Goal: Task Accomplishment & Management: Manage account settings

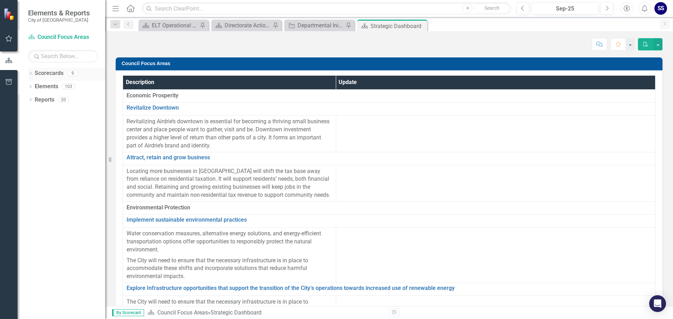
click at [33, 71] on div "Dropdown Scorecards 9" at bounding box center [66, 74] width 77 height 13
click at [30, 71] on div "Dropdown" at bounding box center [30, 74] width 5 height 6
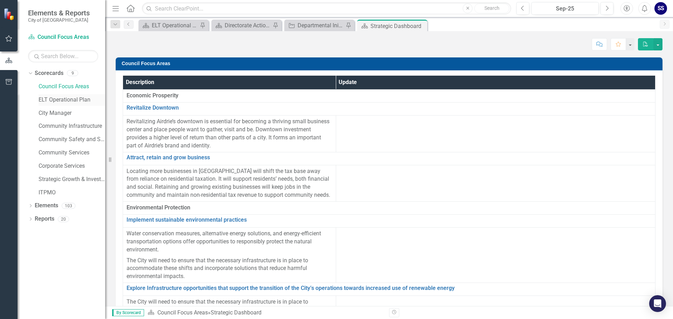
click at [58, 100] on link "ELT Operational Plan" at bounding box center [72, 100] width 67 height 8
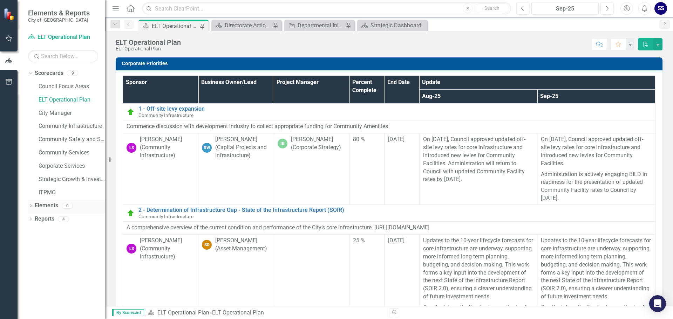
click at [30, 205] on icon "Dropdown" at bounding box center [30, 207] width 5 height 4
click at [31, 258] on icon "Dropdown" at bounding box center [30, 260] width 5 height 4
click at [55, 284] on div "ELT Operational Plan" at bounding box center [71, 283] width 68 height 6
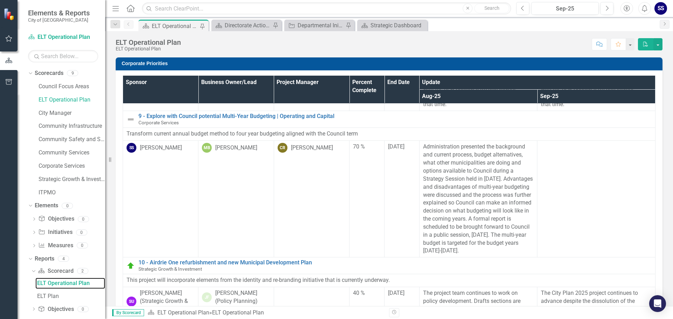
scroll to position [911, 0]
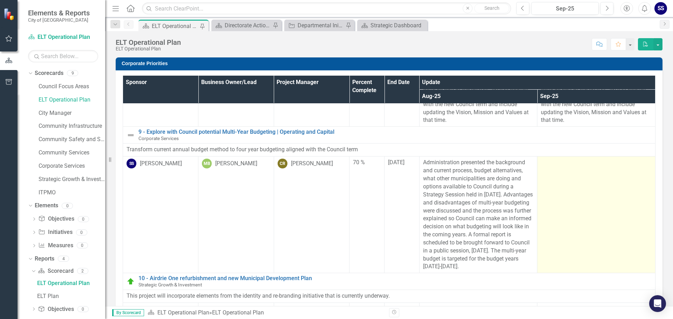
click at [541, 167] on div at bounding box center [596, 163] width 111 height 8
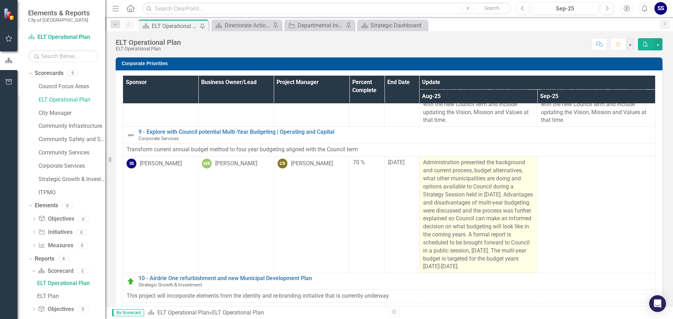
drag, startPoint x: 417, startPoint y: 170, endPoint x: 512, endPoint y: 280, distance: 145.1
click at [512, 273] on td "Administration presented the background and current process, budget alternative…" at bounding box center [478, 215] width 118 height 117
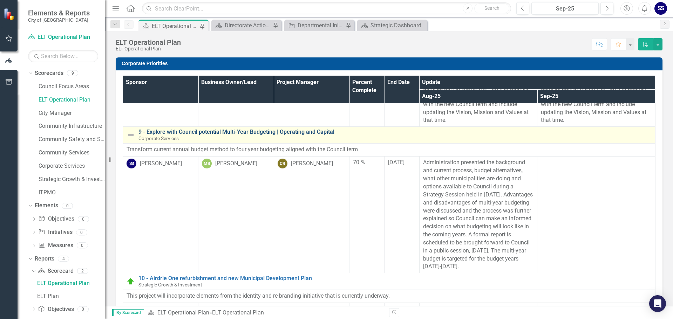
click at [202, 135] on link "9 - Explore with Council potential Multi-Year Budgeting | Operating and Capital" at bounding box center [394, 132] width 513 height 6
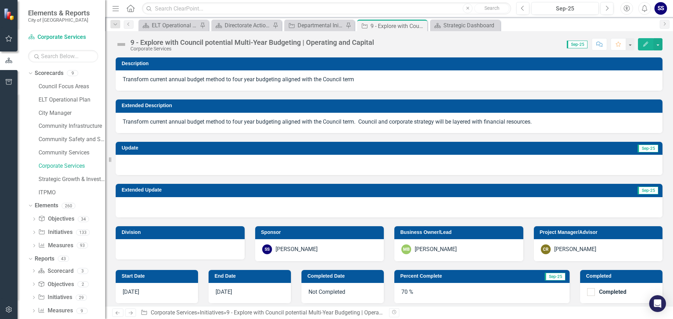
checkbox input "true"
click at [645, 149] on span "Sep-25" at bounding box center [648, 149] width 21 height 8
click at [642, 148] on span "Sep-25" at bounding box center [648, 149] width 21 height 8
click at [629, 149] on td "Sep-25" at bounding box center [508, 149] width 302 height 11
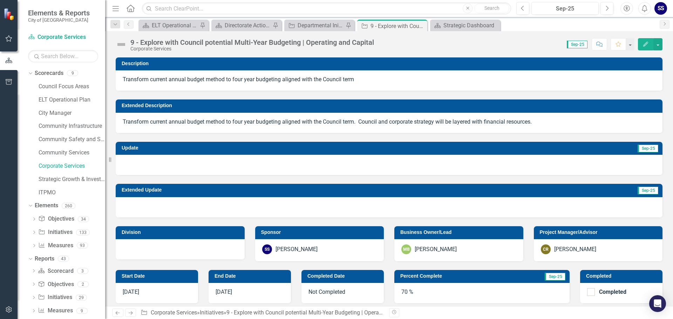
click at [577, 44] on span "Sep-25" at bounding box center [577, 45] width 21 height 8
click at [659, 45] on button "button" at bounding box center [657, 44] width 9 height 12
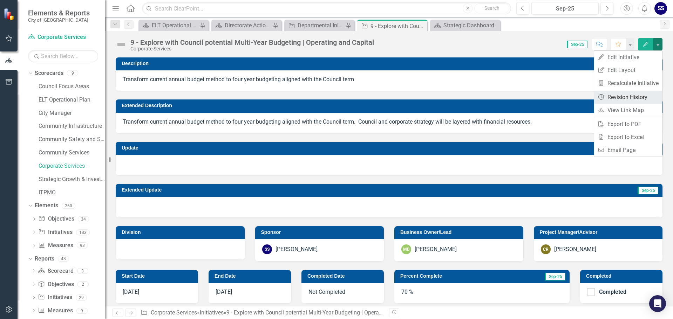
click at [639, 96] on link "Revision History Revision History" at bounding box center [628, 97] width 68 height 13
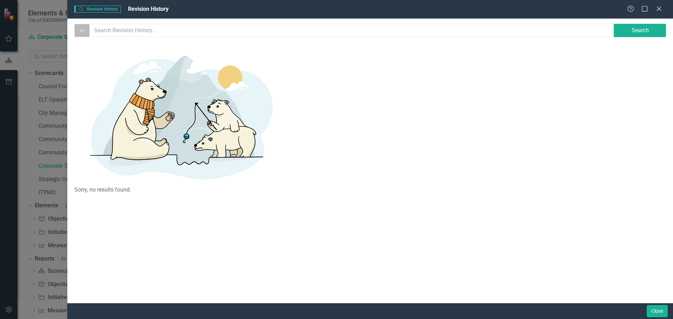
click at [84, 33] on icon "Dropdown" at bounding box center [82, 30] width 6 height 7
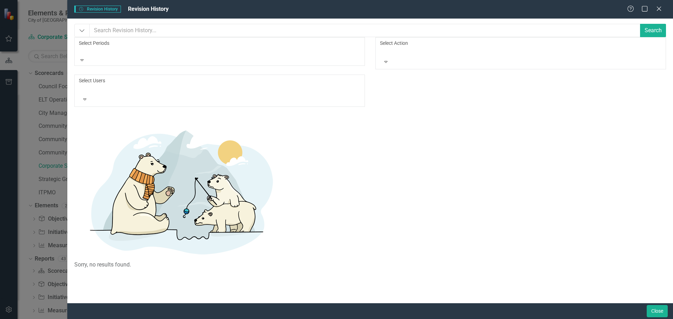
click at [85, 57] on icon "Expand" at bounding box center [82, 59] width 6 height 5
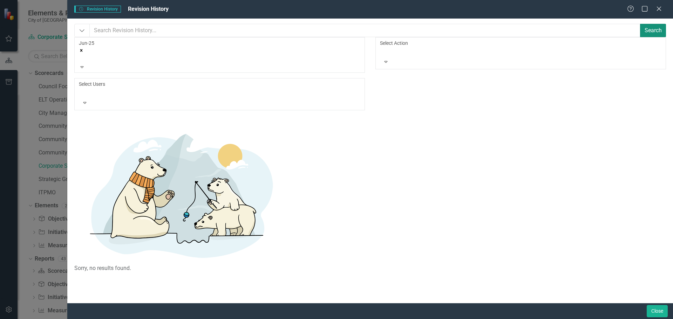
click at [652, 28] on button "Search" at bounding box center [653, 30] width 26 height 13
click at [658, 10] on icon at bounding box center [658, 8] width 5 height 5
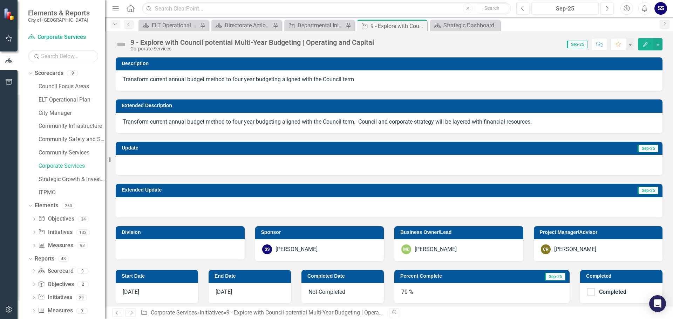
click at [115, 23] on icon "Dropdown" at bounding box center [115, 24] width 6 height 5
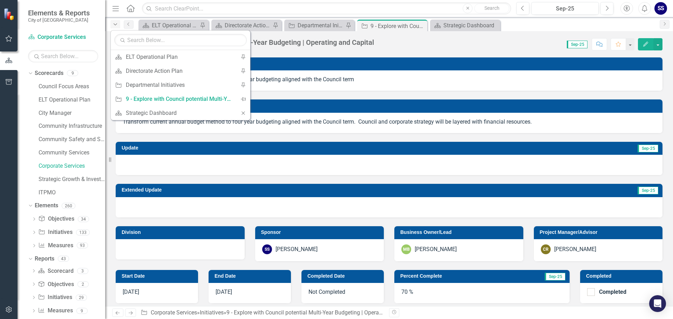
click at [115, 23] on icon "Dropdown" at bounding box center [115, 24] width 6 height 5
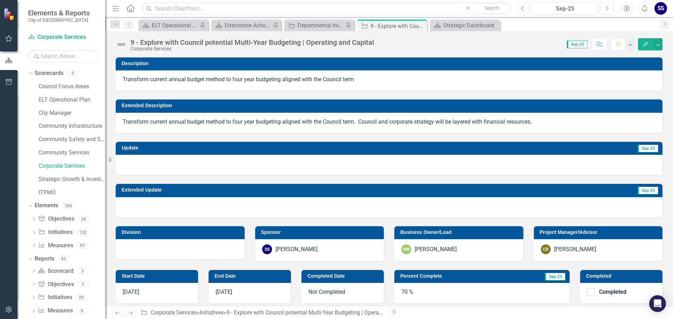
click at [260, 167] on div at bounding box center [389, 165] width 547 height 20
click at [187, 167] on div at bounding box center [389, 165] width 547 height 20
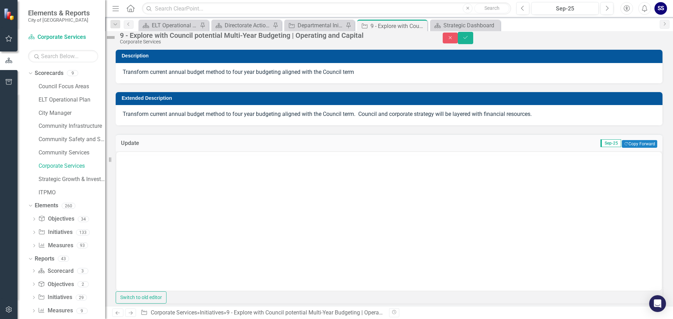
scroll to position [0, 0]
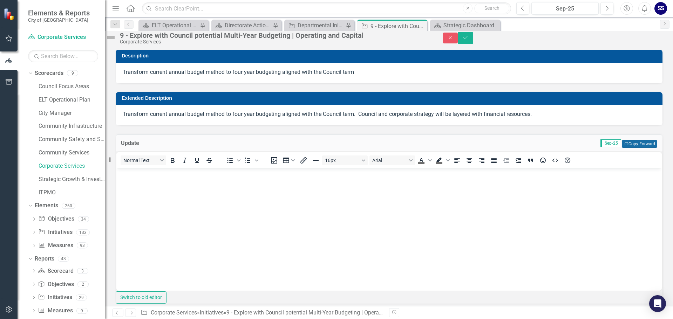
click at [636, 148] on button "Copy Forward Copy Forward" at bounding box center [639, 144] width 35 height 8
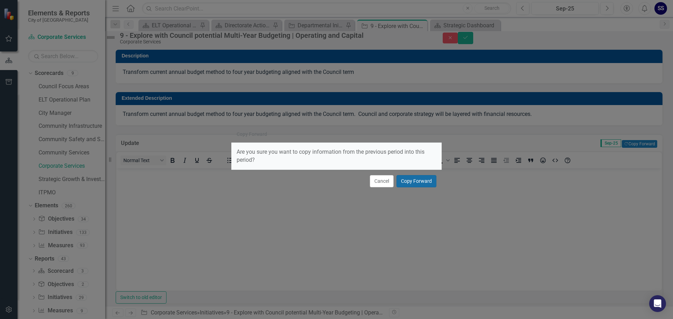
click at [417, 181] on button "Copy Forward" at bounding box center [416, 181] width 40 height 12
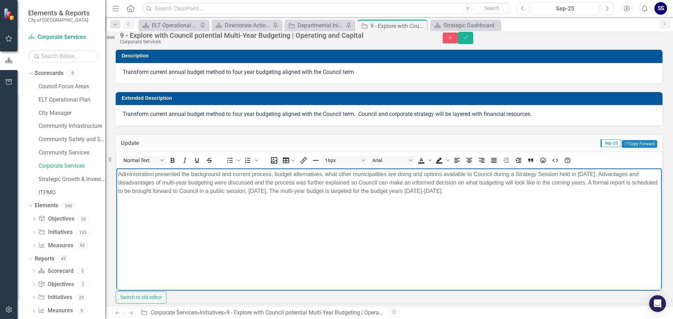
click at [413, 173] on p "Administration presented the background and current process, budget alternative…" at bounding box center [389, 182] width 542 height 25
click at [278, 191] on p "Administration presented the background and current process, budget alternative…" at bounding box center [389, 182] width 542 height 25
click at [422, 192] on p "Administration presented the background and current process, budget alternative…" at bounding box center [389, 182] width 542 height 25
drag, startPoint x: 416, startPoint y: 190, endPoint x: 449, endPoint y: 190, distance: 32.9
click at [449, 190] on p "Administration presented the background and current process, budget alternative…" at bounding box center [389, 182] width 542 height 25
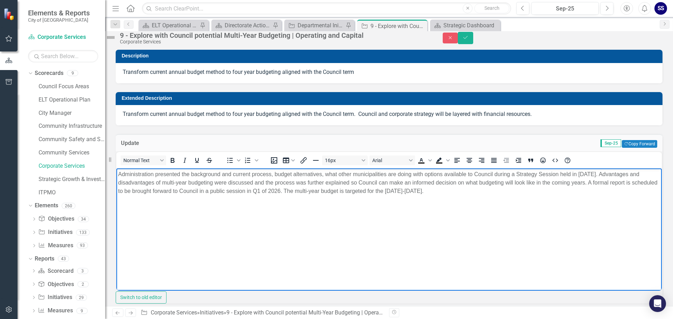
click at [445, 190] on p "Administration presented the background and current process, budget alternative…" at bounding box center [389, 182] width 542 height 25
click at [233, 190] on p "Administration presented the background and current process, budget alternative…" at bounding box center [389, 182] width 542 height 25
click at [269, 192] on p "Administration presented the background and current process, budget alternative…" at bounding box center [389, 182] width 542 height 25
click at [573, 173] on p "Administration presented the background and current process, budget alternative…" at bounding box center [389, 182] width 542 height 25
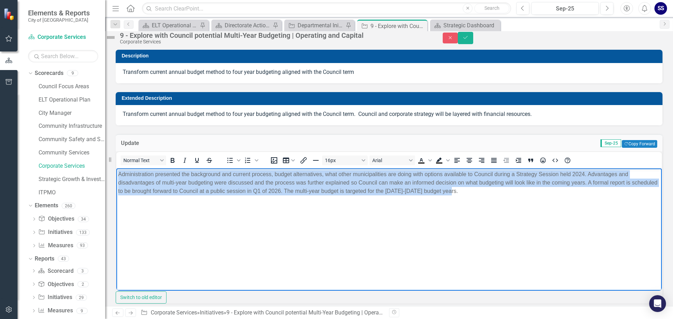
drag, startPoint x: 117, startPoint y: 172, endPoint x: 491, endPoint y: 192, distance: 373.8
click at [491, 192] on body "Administration presented the background and current process, budget alternative…" at bounding box center [388, 220] width 545 height 105
copy p "Administration presented the background and current process, budget alternative…"
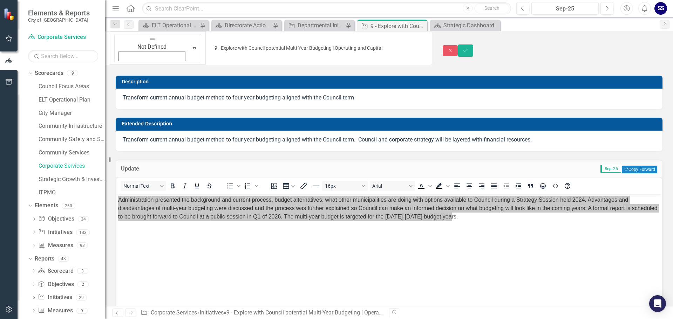
drag, startPoint x: 141, startPoint y: 39, endPoint x: 217, endPoint y: 39, distance: 76.1
drag, startPoint x: 332, startPoint y: 41, endPoint x: 149, endPoint y: 42, distance: 183.7
click at [210, 42] on input "9 - Explore with Council potential Multi-Year Budgeting | Operating and Capital" at bounding box center [321, 48] width 222 height 34
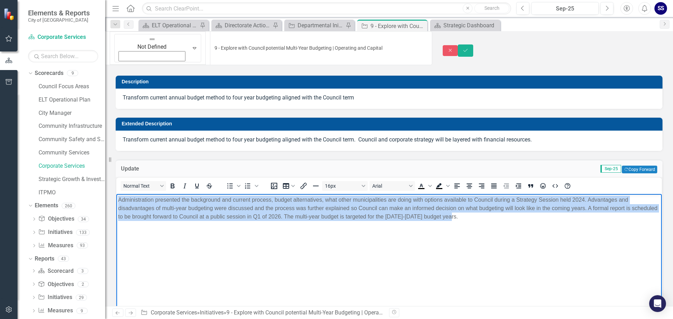
click at [177, 244] on body "Administration presented the background and current process, budget alternative…" at bounding box center [388, 246] width 545 height 105
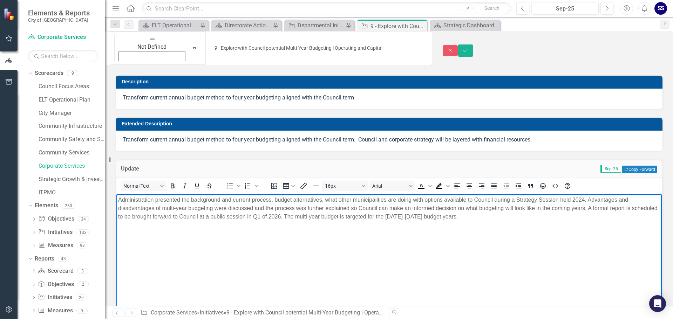
click at [179, 216] on p "Administration presented the background and current process, budget alternative…" at bounding box center [389, 208] width 542 height 25
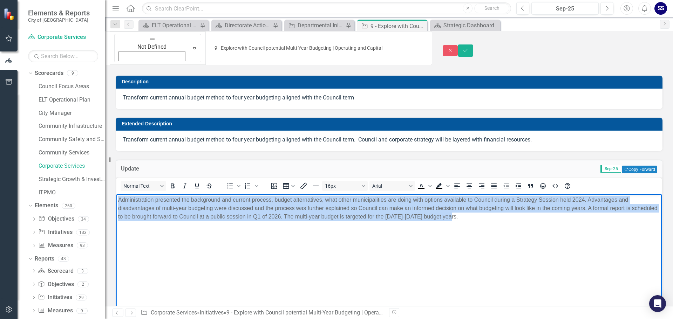
drag, startPoint x: 118, startPoint y: 199, endPoint x: 486, endPoint y: 216, distance: 368.1
click at [486, 216] on p "Administration presented the background and current process, budget alternative…" at bounding box center [389, 208] width 542 height 25
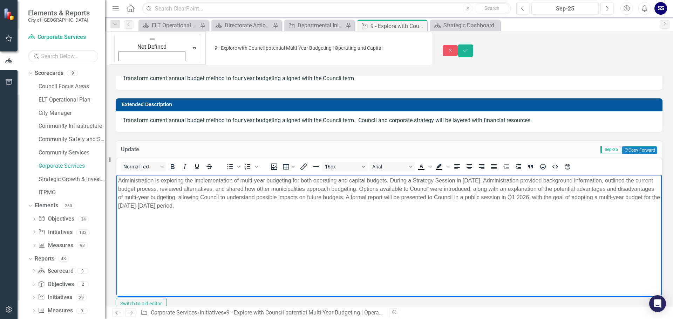
scroll to position [35, 0]
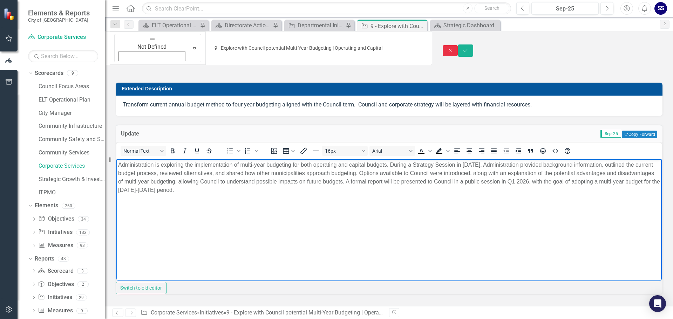
click at [454, 48] on icon "Close" at bounding box center [450, 50] width 6 height 5
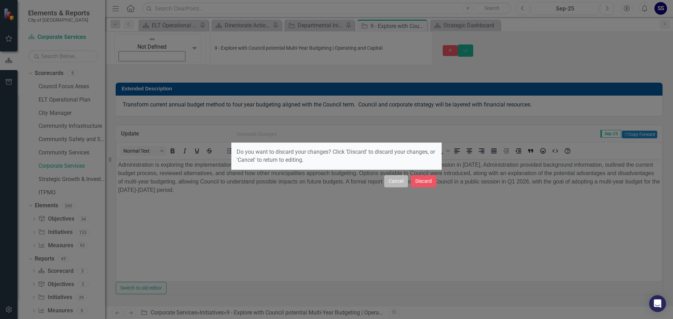
click at [394, 180] on button "Cancel" at bounding box center [396, 181] width 24 height 12
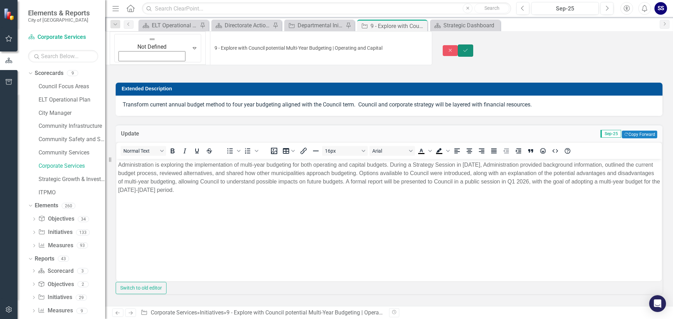
click at [468, 49] on icon "submit" at bounding box center [465, 50] width 4 height 3
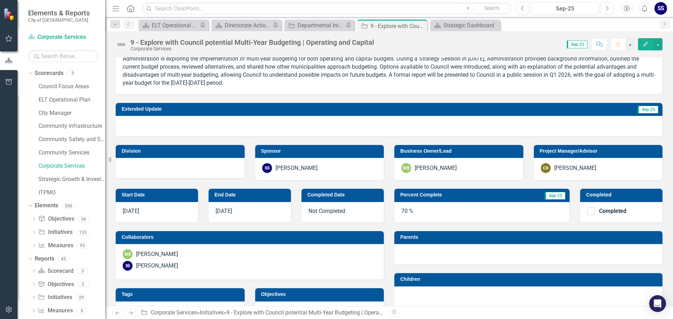
scroll to position [140, 0]
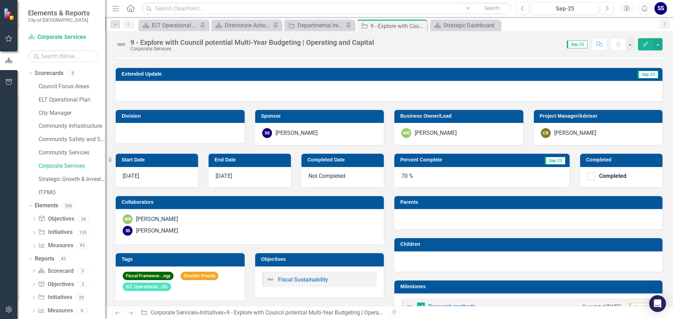
click at [437, 177] on div "70 %" at bounding box center [481, 177] width 175 height 20
click at [408, 178] on div "70 %" at bounding box center [481, 177] width 175 height 20
click at [403, 177] on div "70 %" at bounding box center [481, 177] width 175 height 20
click at [403, 176] on div "70 %" at bounding box center [481, 177] width 175 height 20
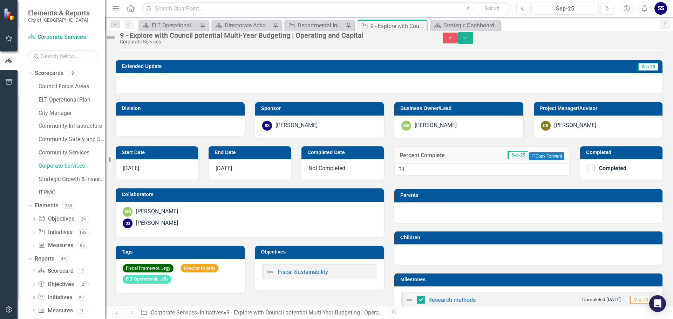
type input "75"
drag, startPoint x: 510, startPoint y: 204, endPoint x: 519, endPoint y: 205, distance: 8.9
click at [510, 180] on div at bounding box center [510, 180] width 0 height 0
click at [469, 40] on icon "Save" at bounding box center [465, 37] width 6 height 5
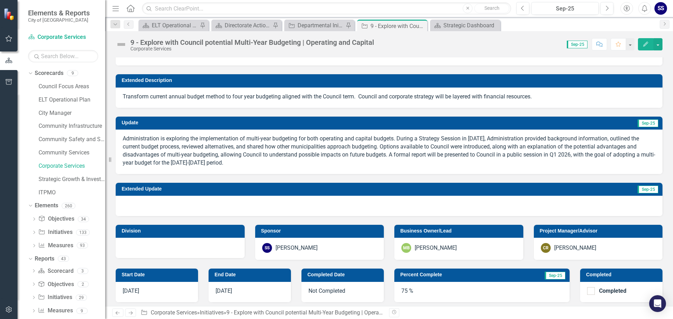
scroll to position [0, 0]
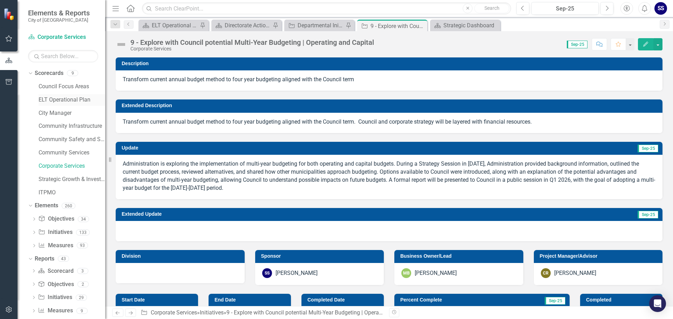
click at [56, 99] on link "ELT Operational Plan" at bounding box center [72, 100] width 67 height 8
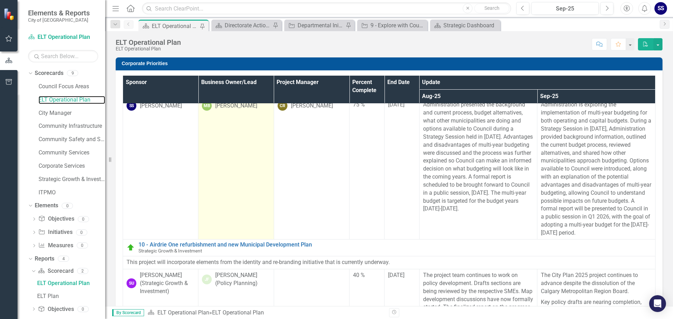
scroll to position [981, 0]
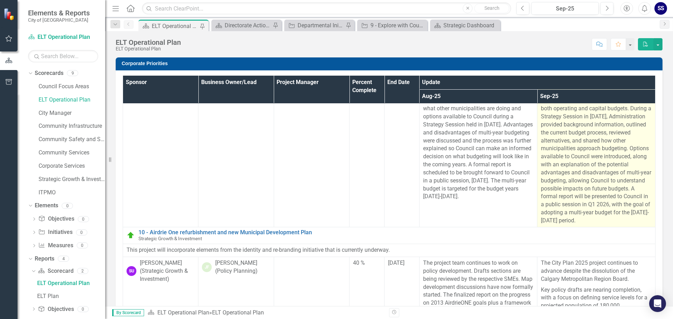
click at [581, 193] on p "Administration is exploring the implementation of multi-year budgeting for both…" at bounding box center [596, 157] width 111 height 136
click at [575, 212] on p "Administration is exploring the implementation of multi-year budgeting for both…" at bounding box center [596, 157] width 111 height 136
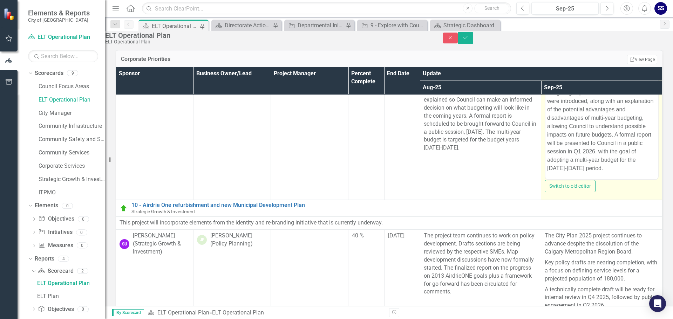
scroll to position [47, 0]
click at [606, 142] on p "Administration is exploring the implementation of multi-year budgeting for both…" at bounding box center [601, 96] width 109 height 151
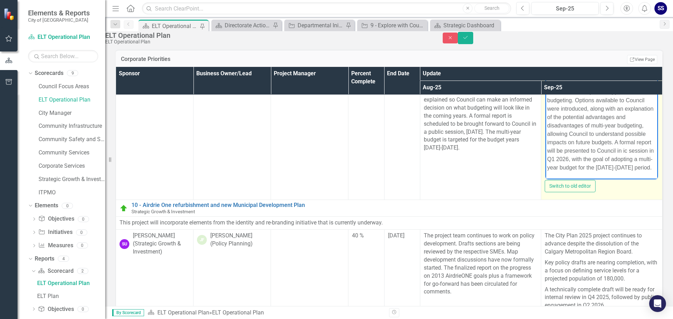
scroll to position [38, 0]
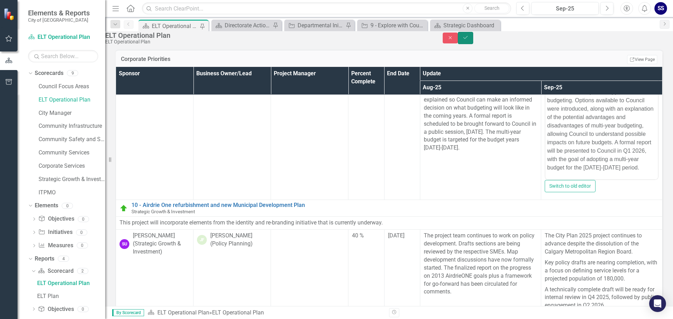
click at [473, 44] on button "Save" at bounding box center [465, 38] width 15 height 12
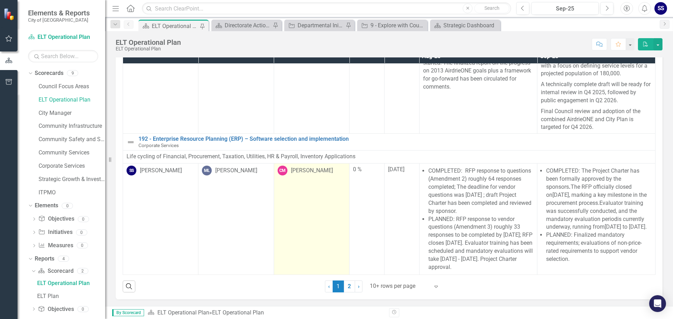
scroll to position [40, 0]
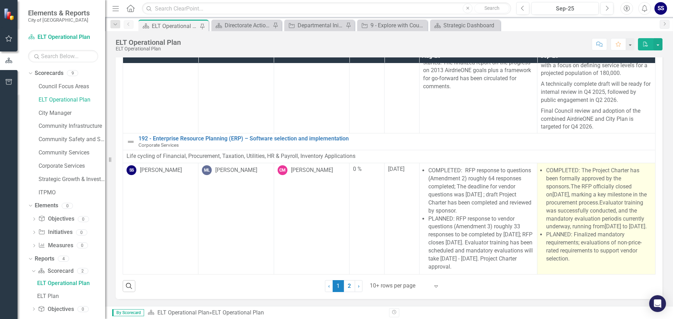
click at [605, 224] on span "[DATE] to [DATE]" at bounding box center [625, 226] width 41 height 7
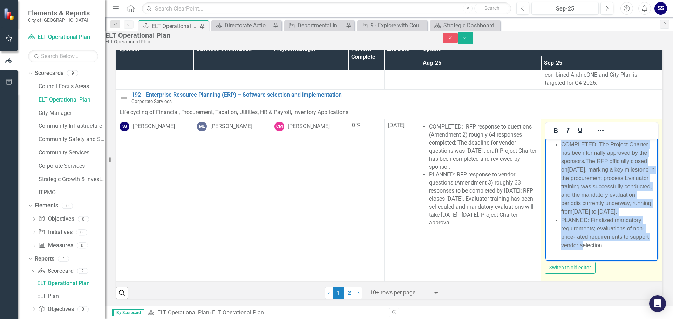
scroll to position [21, 0]
drag, startPoint x: 561, startPoint y: 144, endPoint x: 632, endPoint y: 252, distance: 128.6
click at [632, 250] on ul "COMPLETED: The Project Charter has been formally approved by the sponsors . The…" at bounding box center [601, 195] width 109 height 109
copy ul "COMPLETED: The Project Charter has been formally approved by the sponsors . The…"
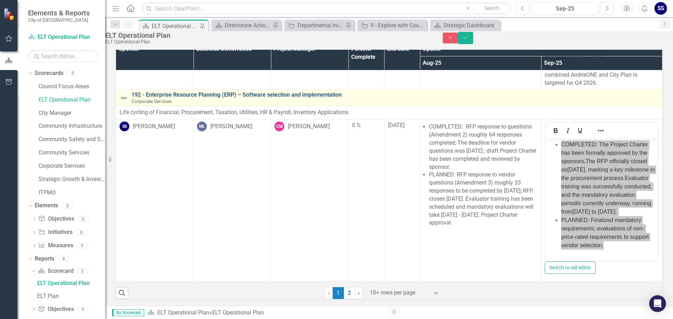
click at [185, 92] on link "192 - Enterprise Resource Planning (ERP) – Software selection and implementation" at bounding box center [394, 95] width 527 height 6
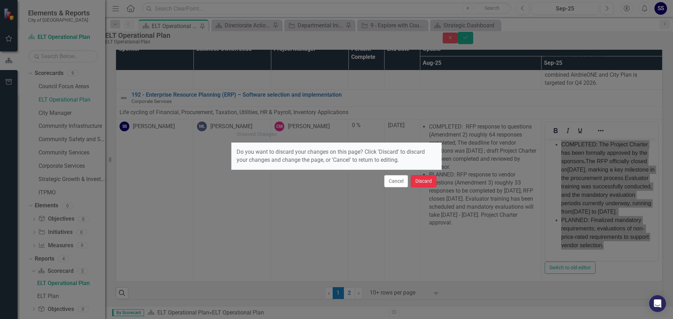
click at [430, 182] on button "Discard" at bounding box center [424, 181] width 26 height 12
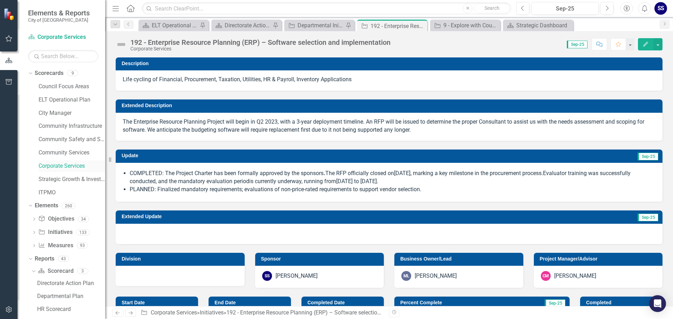
click at [54, 165] on link "Corporate Services" at bounding box center [72, 166] width 67 height 8
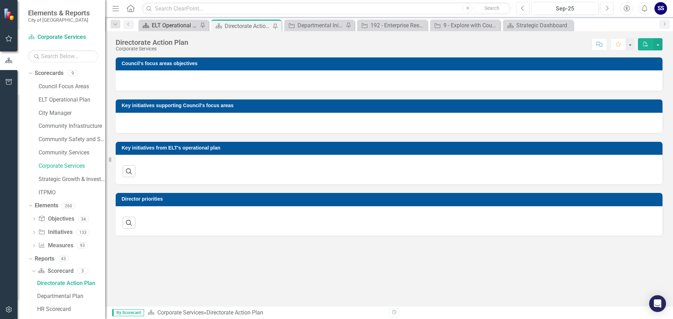
click at [183, 25] on div "ELT Operational Plan" at bounding box center [175, 25] width 46 height 9
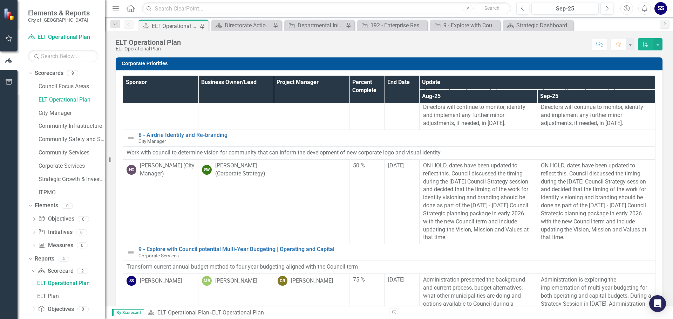
scroll to position [806, 0]
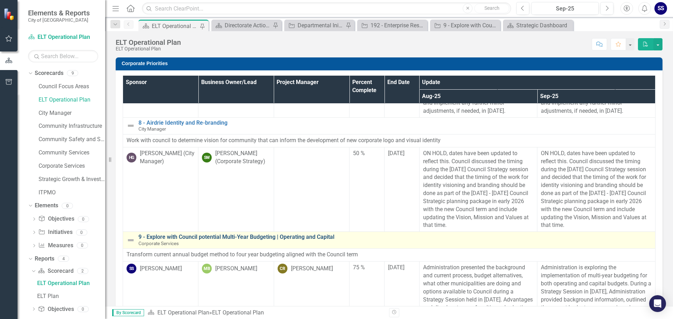
click at [219, 240] on link "9 - Explore with Council potential Multi-Year Budgeting | Operating and Capital" at bounding box center [394, 237] width 513 height 6
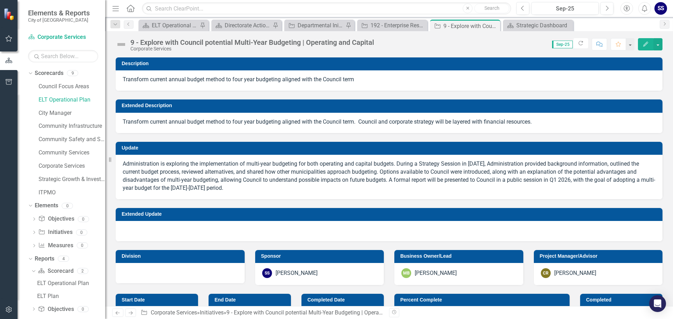
checkbox input "false"
checkbox input "true"
click at [397, 161] on p "Administration is exploring the implementation of multi-year budgeting for both…" at bounding box center [389, 176] width 533 height 32
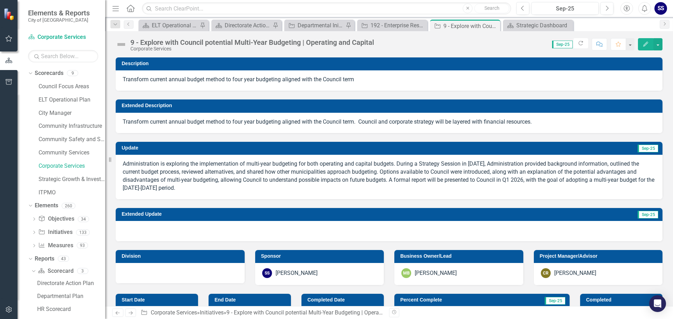
click at [372, 162] on p "Administration is exploring the implementation of multi-year budgeting for both…" at bounding box center [389, 176] width 533 height 32
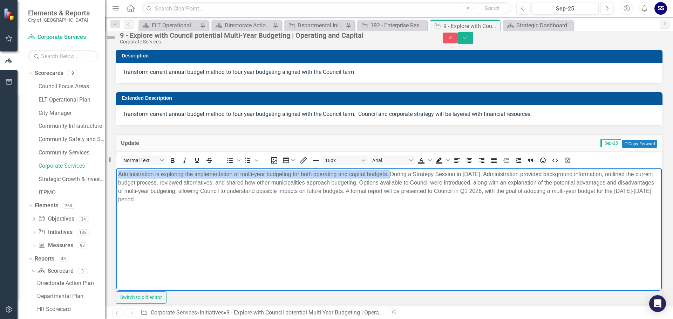
drag, startPoint x: 390, startPoint y: 172, endPoint x: 114, endPoint y: 171, distance: 276.5
click at [116, 171] on html "Administration is exploring the implementation of multi-year budgeting for both…" at bounding box center [388, 220] width 545 height 105
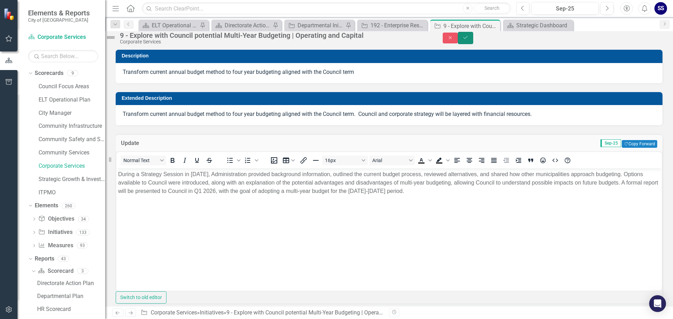
click at [469, 40] on icon "Save" at bounding box center [465, 37] width 6 height 5
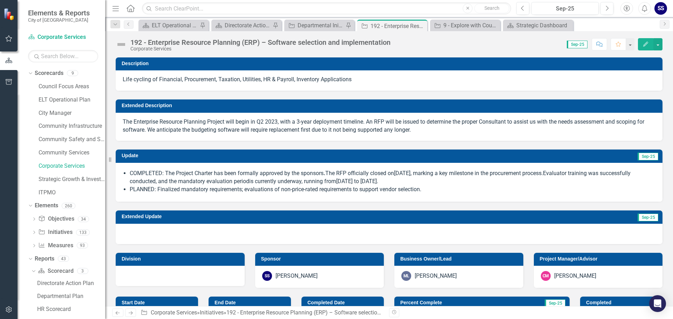
click at [164, 172] on li "COMPLETED: The Project Charter has been formally approved by the sponsors . The…" at bounding box center [393, 178] width 526 height 16
click at [166, 172] on li "COMPLETED: The Project Charter has been formally approved by the sponsors . The…" at bounding box center [393, 178] width 526 height 16
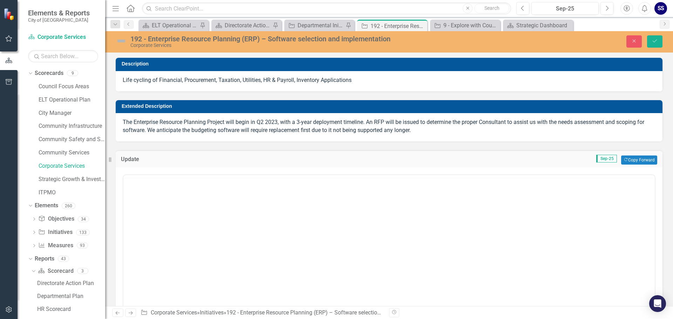
click at [166, 173] on div "<ul> <li>COMPLETED: The<strong> </strong>Project Charter has been formally appr…" at bounding box center [389, 244] width 533 height 142
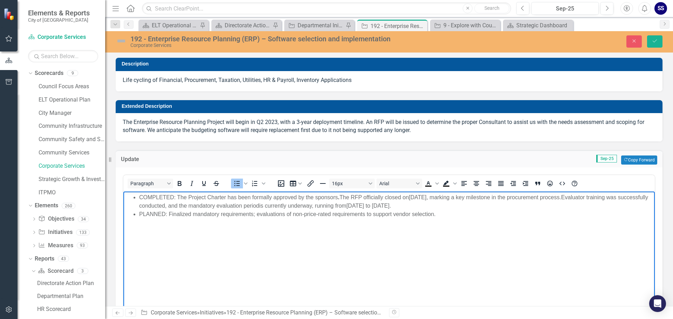
click at [179, 196] on li "COMPLETED: The Project Charter has been formally approved by the sponsors . The…" at bounding box center [396, 201] width 514 height 17
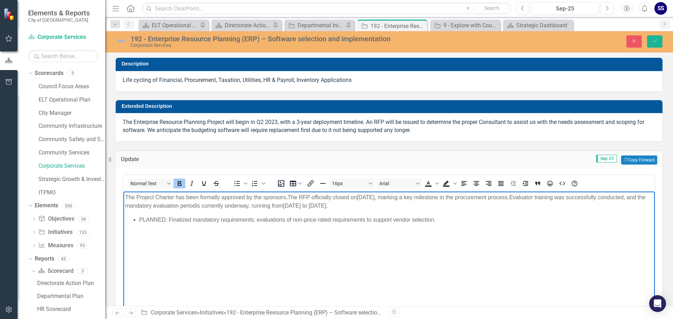
click at [287, 198] on strong "." at bounding box center [286, 197] width 1 height 6
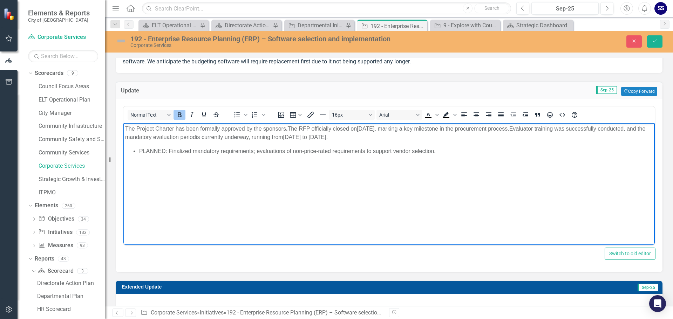
scroll to position [70, 0]
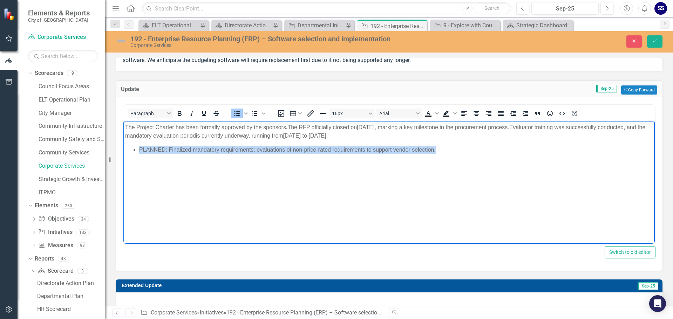
drag, startPoint x: 439, startPoint y: 151, endPoint x: 126, endPoint y: 160, distance: 313.1
click at [126, 160] on body "The Project Charter has been formally approved by the sponsors . The RFP offici…" at bounding box center [388, 173] width 531 height 105
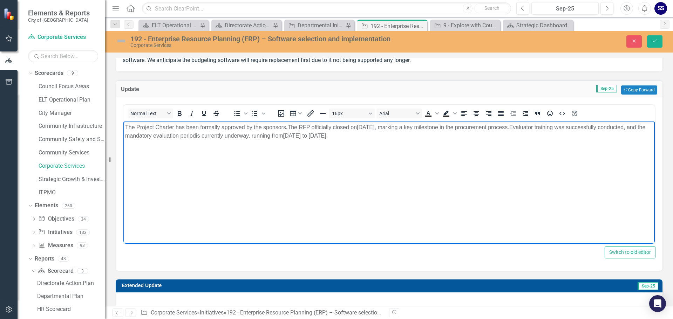
scroll to position [35, 0]
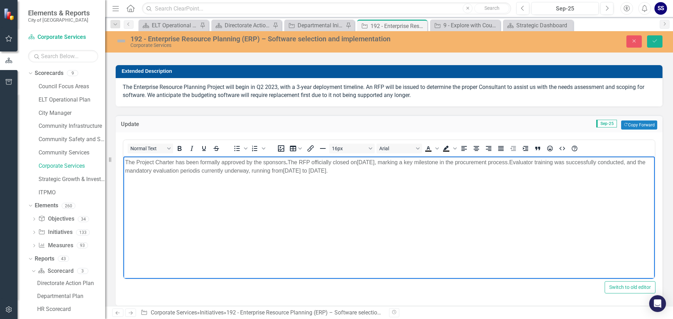
click at [146, 170] on span "mandatory evaluation period" at bounding box center [160, 171] width 71 height 6
click at [171, 193] on body "The Project Charter has been formally approved by the sponsors . The RFP offici…" at bounding box center [388, 208] width 531 height 105
drag, startPoint x: 361, startPoint y: 171, endPoint x: 364, endPoint y: 178, distance: 8.0
click at [298, 172] on span "[DATE] to [DATE]" at bounding box center [276, 171] width 43 height 6
click at [232, 134] on div "<ul> <li>COMPLETED: The<strong> </strong>Project Charter has been formally appr…" at bounding box center [389, 218] width 547 height 173
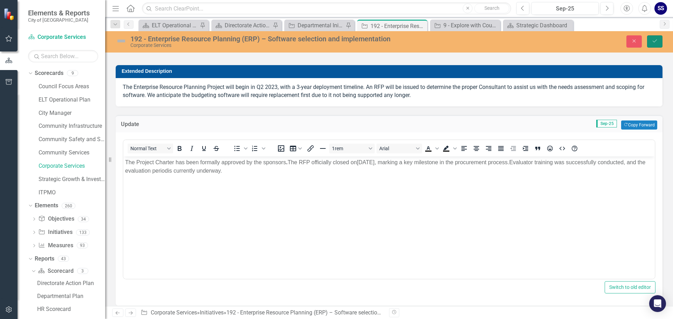
drag, startPoint x: 655, startPoint y: 41, endPoint x: 624, endPoint y: 54, distance: 34.2
click at [655, 41] on icon "submit" at bounding box center [655, 41] width 4 height 3
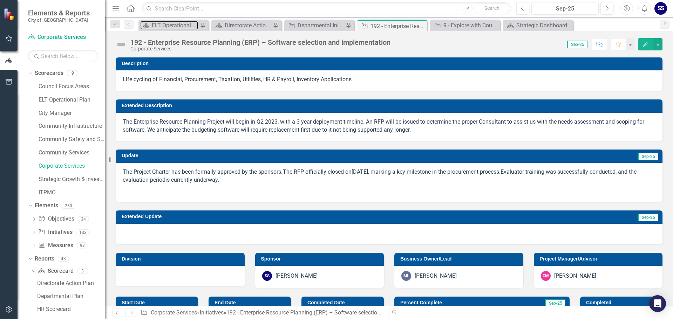
click at [182, 26] on div "ELT Operational Plan" at bounding box center [175, 25] width 46 height 9
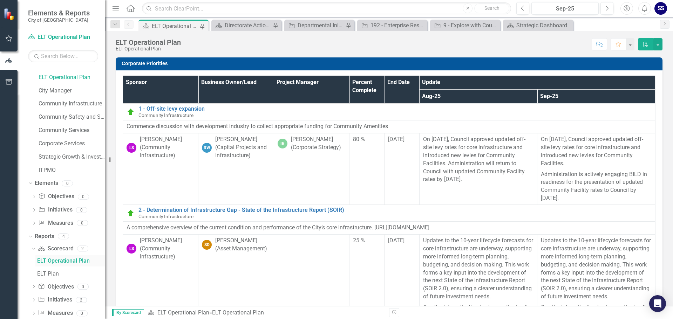
scroll to position [35, 0]
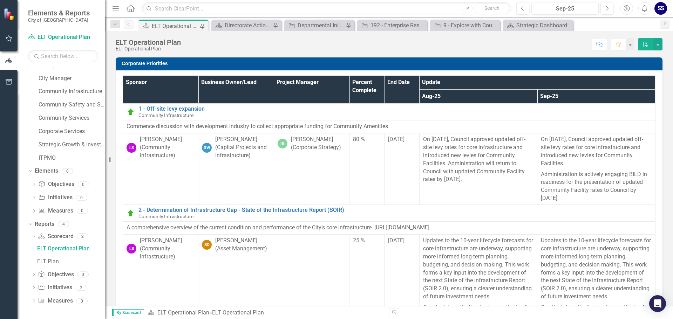
click at [425, 81] on th "Update" at bounding box center [537, 83] width 236 height 14
click at [428, 97] on th "Aug-25 Sort Ascending" at bounding box center [478, 97] width 118 height 14
click at [520, 95] on th "Aug-25 Sort Descending" at bounding box center [478, 97] width 118 height 14
click at [520, 96] on th "Aug-25" at bounding box center [478, 97] width 118 height 14
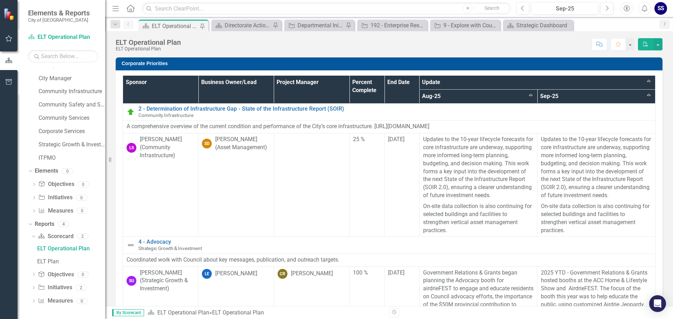
click at [523, 95] on th "Aug-25 Sort Ascending" at bounding box center [478, 97] width 118 height 14
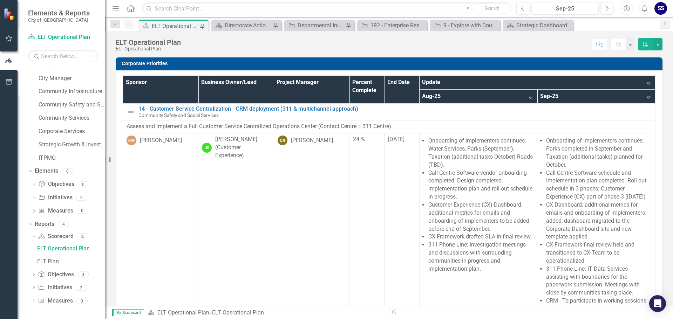
click at [520, 97] on th "Aug-25 Sort Descending" at bounding box center [478, 97] width 118 height 14
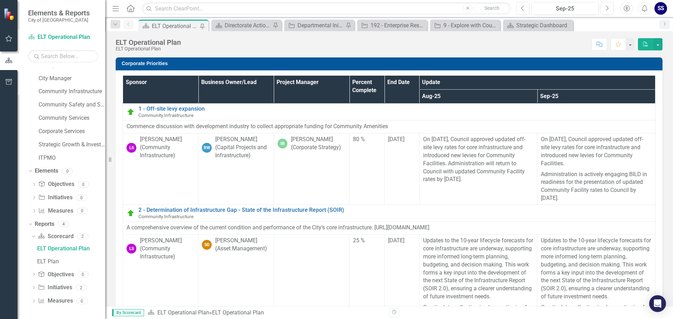
click at [524, 96] on th "Aug-25" at bounding box center [478, 97] width 118 height 14
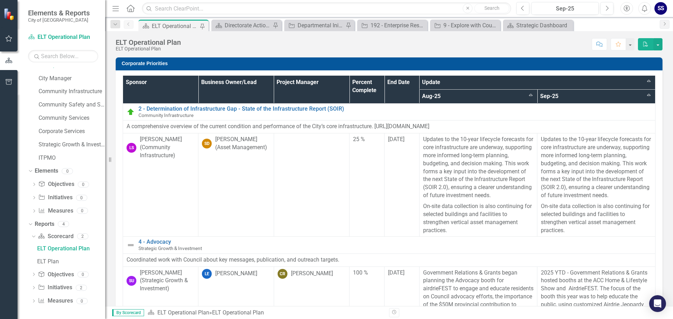
click at [524, 96] on th "Aug-25 Sort Ascending" at bounding box center [478, 97] width 118 height 14
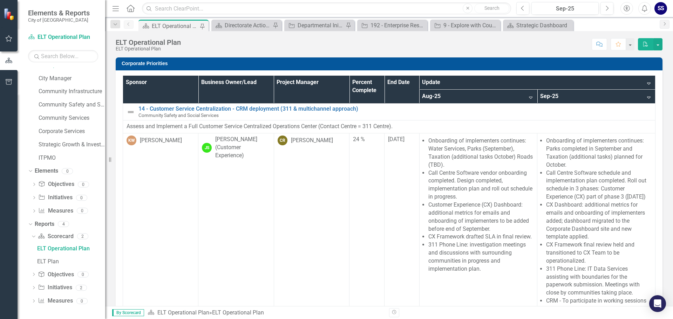
click at [524, 96] on th "Aug-25 Sort Descending" at bounding box center [478, 97] width 118 height 14
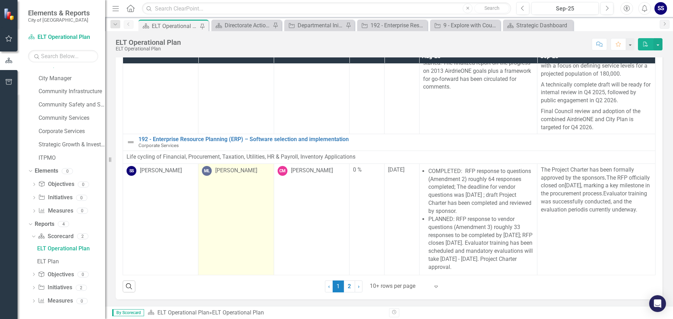
scroll to position [40, 0]
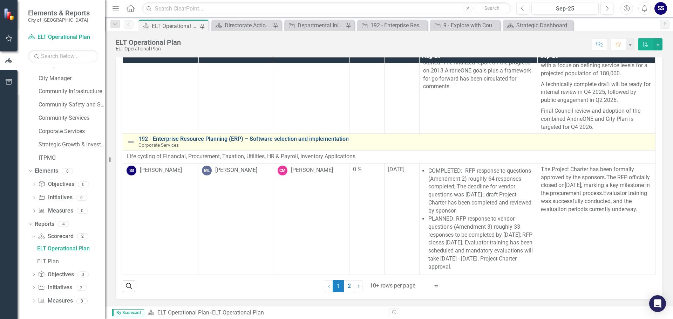
click at [185, 136] on link "192 - Enterprise Resource Planning (ERP) – Software selection and implementation" at bounding box center [394, 139] width 513 height 6
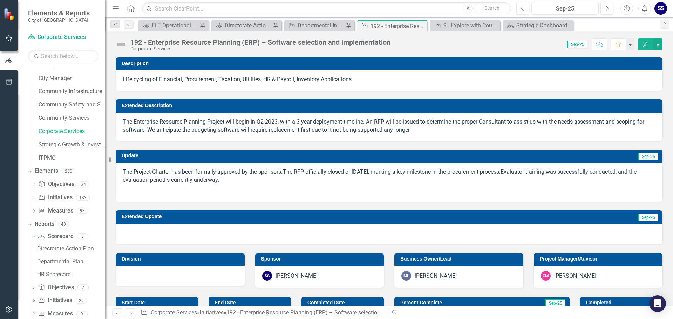
drag, startPoint x: 128, startPoint y: 170, endPoint x: 168, endPoint y: 177, distance: 41.1
click at [170, 176] on div "The Project Charter has been formally approved by the sponsors . The RFP offici…" at bounding box center [389, 182] width 547 height 39
click at [154, 175] on p "The Project Charter has been formally approved by the sponsors . The RFP offici…" at bounding box center [389, 177] width 533 height 18
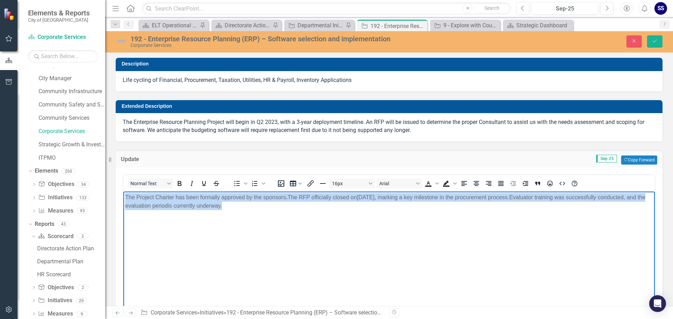
drag, startPoint x: 126, startPoint y: 197, endPoint x: 262, endPoint y: 208, distance: 136.5
click at [262, 208] on p "The Project Charter has been formally approved by the sponsors . The RFP offici…" at bounding box center [389, 201] width 528 height 17
copy p "The Project Charter has been formally approved by the sponsors . The RFP offici…"
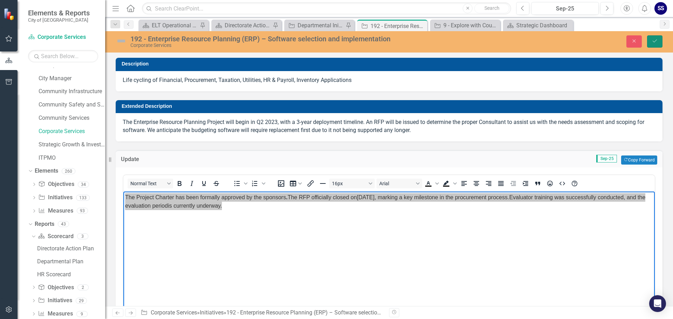
drag, startPoint x: 656, startPoint y: 40, endPoint x: 652, endPoint y: 40, distance: 4.6
click at [656, 40] on icon "Save" at bounding box center [655, 41] width 6 height 5
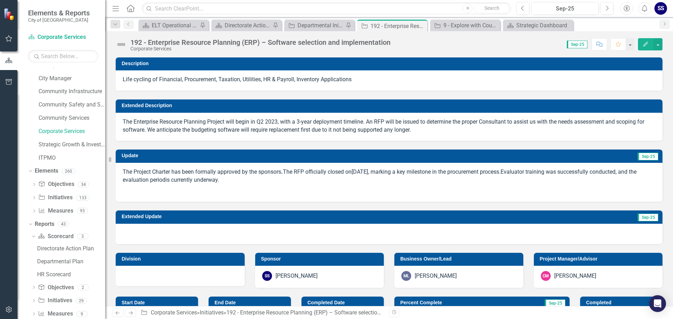
checkbox input "true"
click at [274, 124] on p "The Enterprise Resource Planning Project will begin in Q2 2023, with a 3-year d…" at bounding box center [389, 126] width 533 height 16
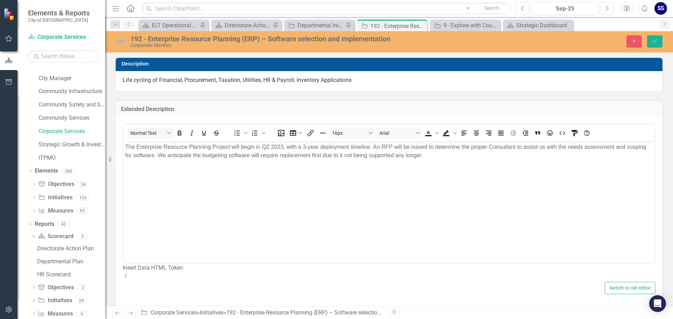
click at [271, 146] on p "The Enterprise Resource Planning Project will begin in Q2 2023, with a 3-year d…" at bounding box center [389, 151] width 528 height 17
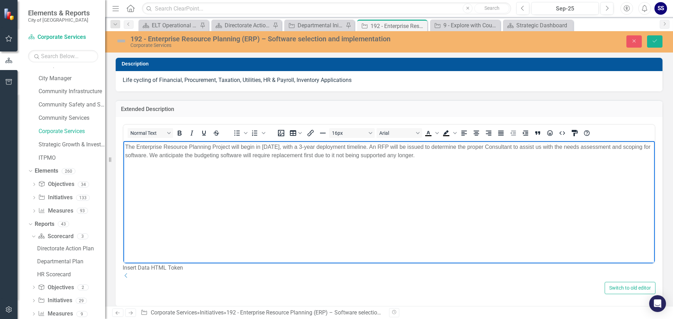
click at [267, 178] on body "The Enterprise Resource Planning Project will begin in [DATE], with a 3-year de…" at bounding box center [388, 193] width 531 height 105
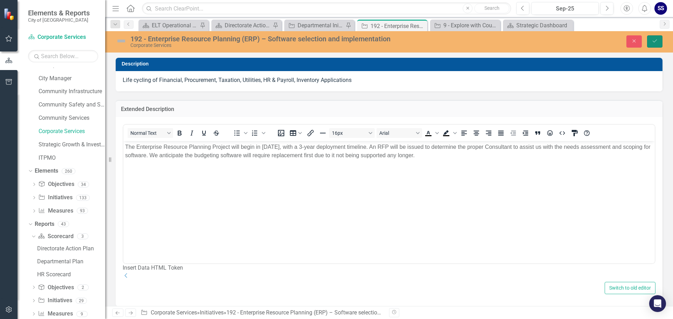
click at [654, 43] on icon "Save" at bounding box center [655, 41] width 6 height 5
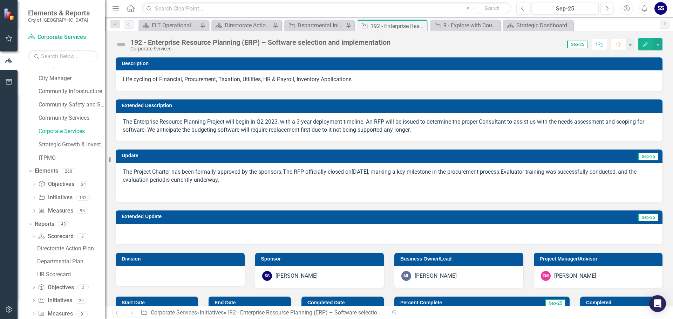
checkbox input "true"
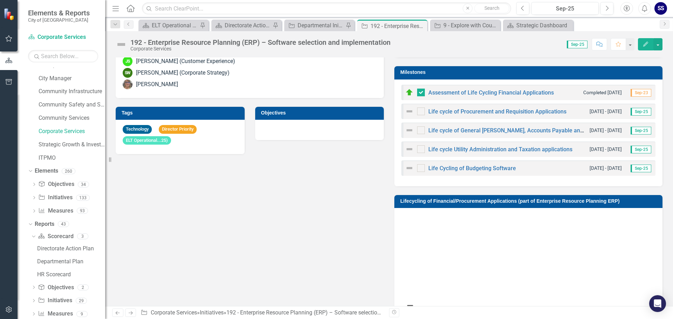
scroll to position [421, 0]
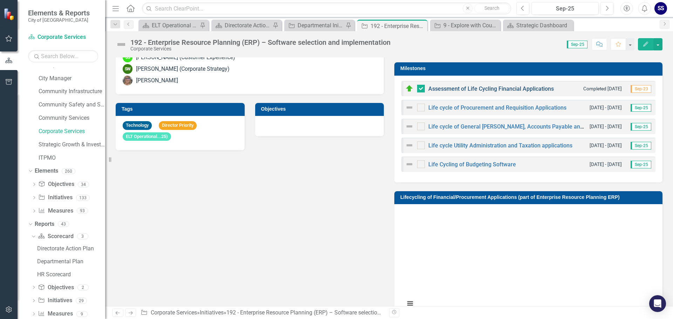
click at [446, 88] on link "Assessment of Life Cycling Financial Applications" at bounding box center [490, 89] width 125 height 7
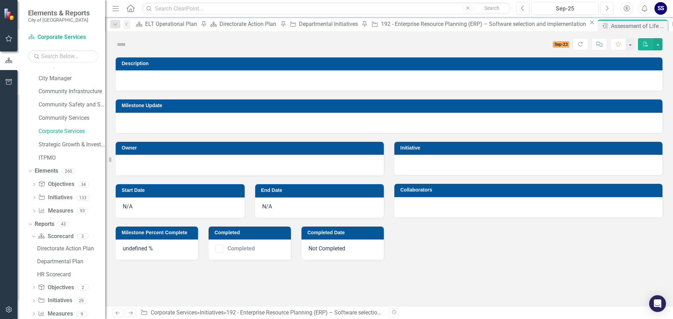
checkbox input "true"
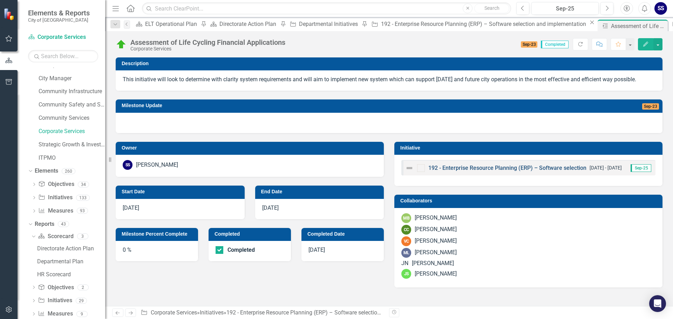
click at [455, 169] on link "192 - Enterprise Resource Planning (ERP) – Software selection and implementation" at bounding box center [533, 168] width 210 height 7
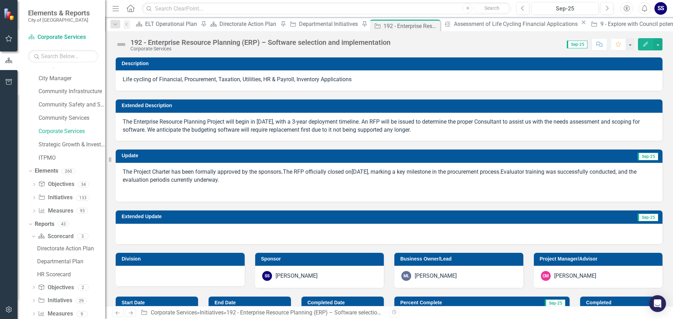
click at [202, 199] on div "The Project Charter has been formally approved by the sponsors . The RFP offici…" at bounding box center [389, 182] width 547 height 39
click at [124, 171] on p "The Project Charter has been formally approved by the sponsors . The RFP offici…" at bounding box center [389, 177] width 533 height 18
click at [141, 173] on p "The Project Charter has been formally approved by the sponsors . The RFP offici…" at bounding box center [389, 177] width 533 height 18
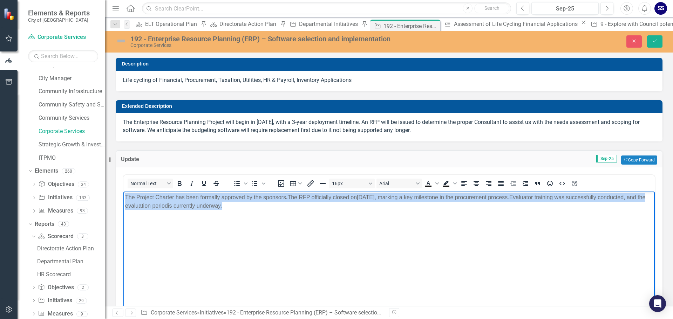
drag, startPoint x: 125, startPoint y: 197, endPoint x: 288, endPoint y: 207, distance: 164.0
click at [288, 207] on body "The Project Charter has been formally approved by the sponsors . The RFP offici…" at bounding box center [388, 243] width 531 height 105
paste body "Rich Text Area. Press ALT-0 for help."
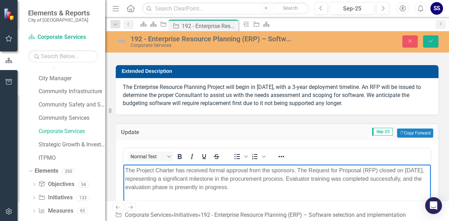
scroll to position [35, 0]
drag, startPoint x: 429, startPoint y: 42, endPoint x: 438, endPoint y: 33, distance: 12.6
click at [429, 42] on icon "Save" at bounding box center [430, 41] width 6 height 5
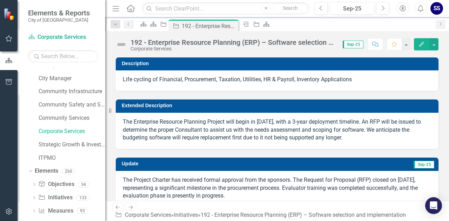
checkbox input "true"
